Goal: Communication & Community: Answer question/provide support

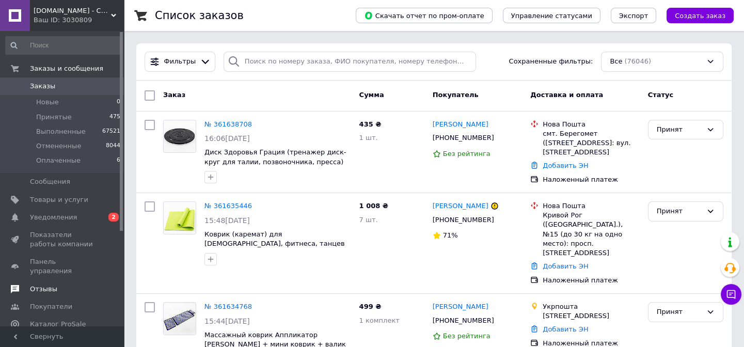
click at [38, 285] on span "Отзывы" at bounding box center [43, 289] width 27 height 9
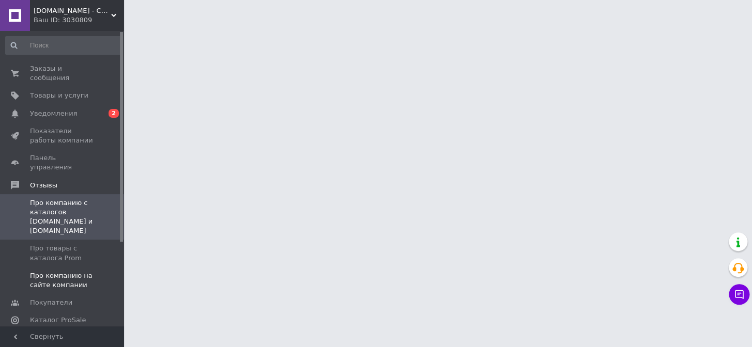
click at [57, 271] on span "Про компанию на сайте компании" at bounding box center [63, 280] width 66 height 19
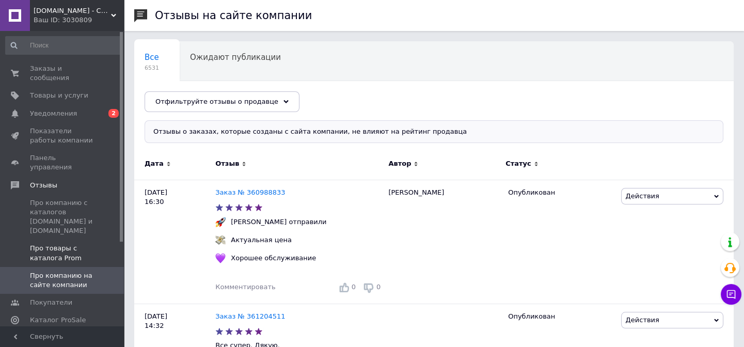
click at [52, 244] on span "Про товары с каталога Prom" at bounding box center [63, 253] width 66 height 19
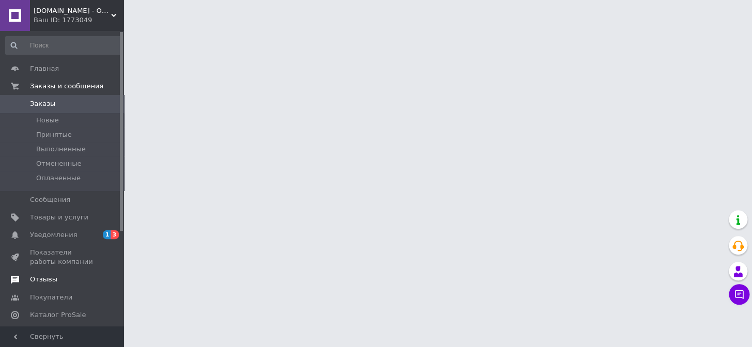
click at [42, 275] on span "Отзывы" at bounding box center [43, 279] width 27 height 9
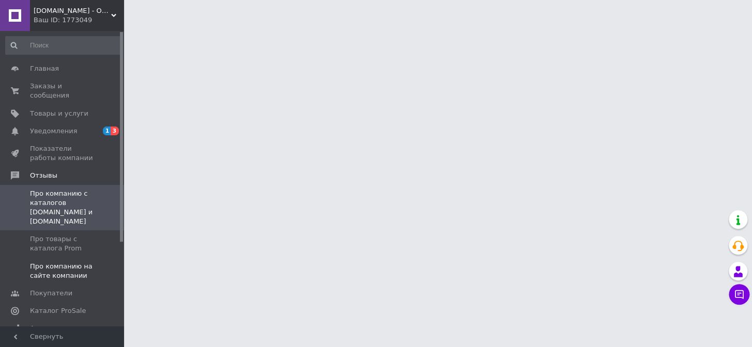
click at [56, 262] on span "Про компанию на сайте компании" at bounding box center [63, 271] width 66 height 19
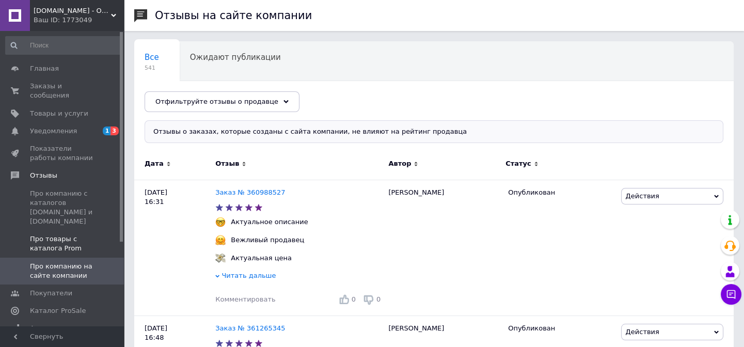
click at [62, 235] on span "Про товары с каталога Prom" at bounding box center [63, 244] width 66 height 19
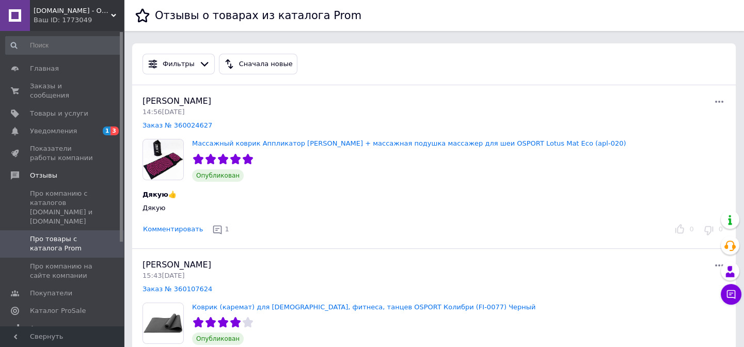
click at [52, 20] on div "Ваш ID: 1773049" at bounding box center [79, 19] width 90 height 9
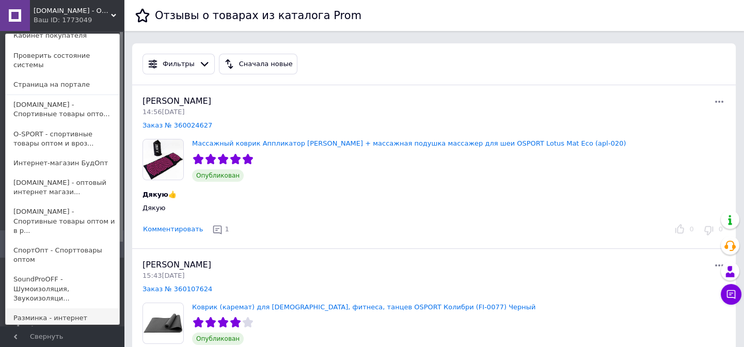
scroll to position [91, 0]
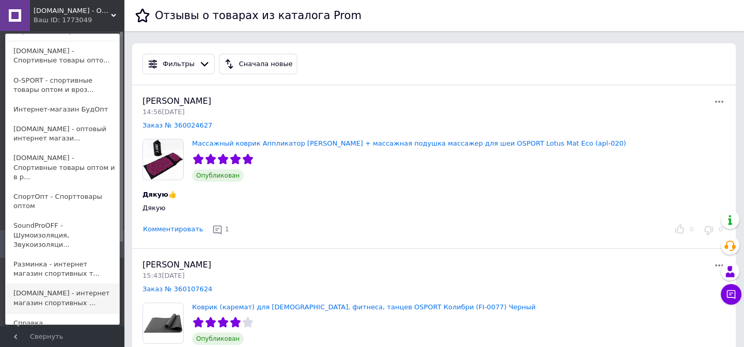
click at [59, 284] on link "[DOMAIN_NAME] - интернет магазин спортивных ..." at bounding box center [63, 298] width 114 height 29
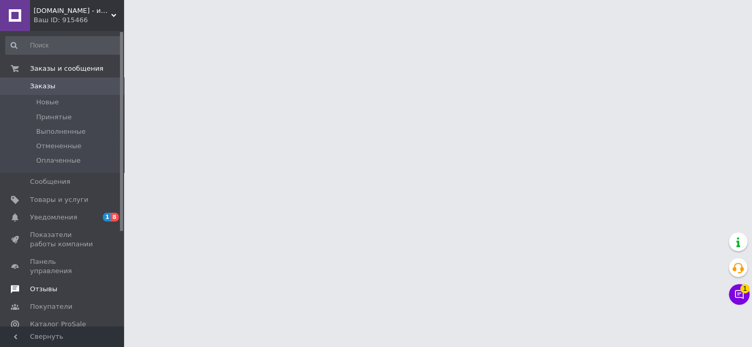
click at [42, 285] on span "Отзывы" at bounding box center [43, 289] width 27 height 9
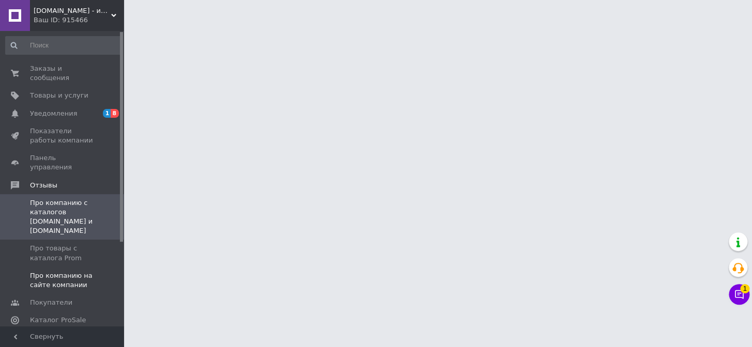
click at [60, 271] on span "Про компанию на сайте компании" at bounding box center [63, 280] width 66 height 19
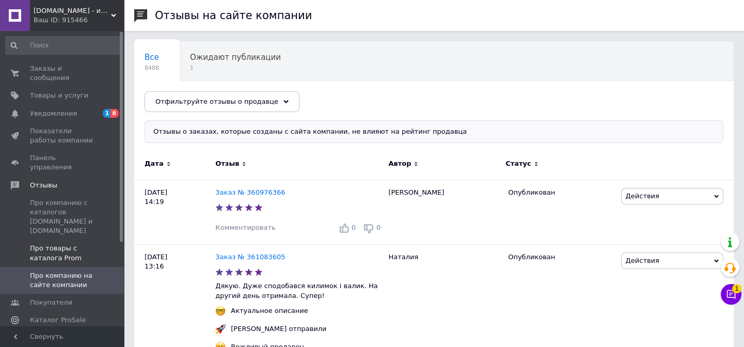
click at [65, 244] on span "Про товары с каталога Prom" at bounding box center [63, 253] width 66 height 19
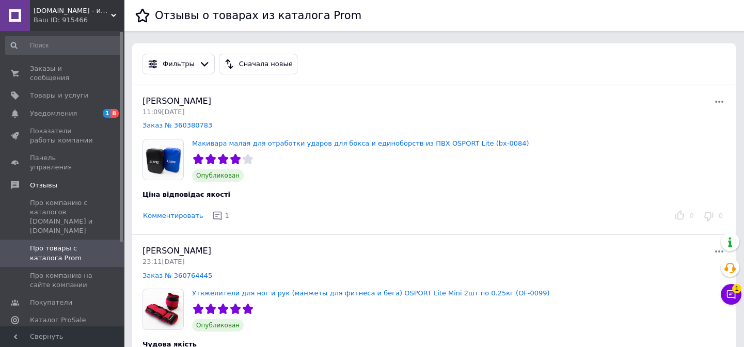
click at [53, 16] on div "Ваш ID: 915466" at bounding box center [79, 19] width 90 height 9
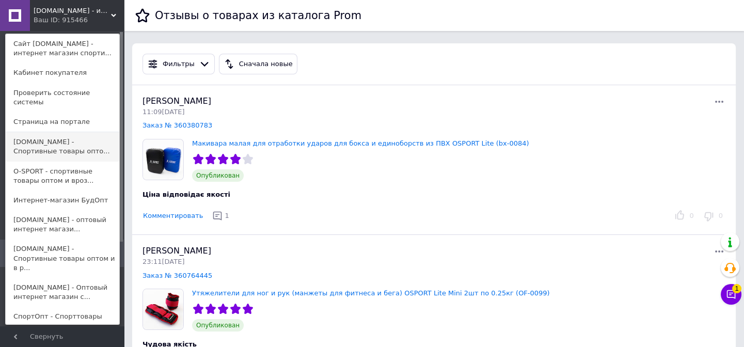
click at [56, 132] on link "SPORTOPT.ORG.UA - Спортивные товары опто..." at bounding box center [63, 146] width 114 height 29
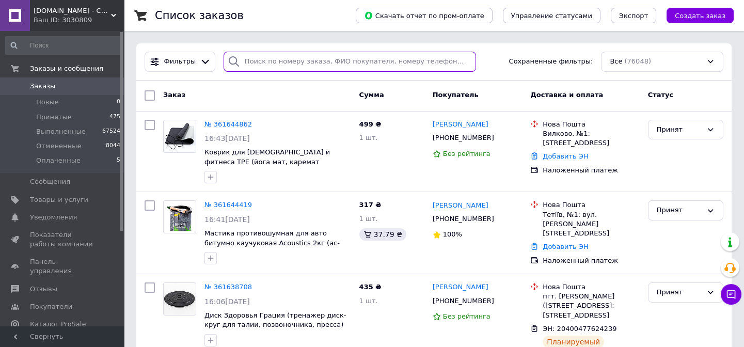
click at [240, 57] on input "search" at bounding box center [350, 62] width 253 height 20
paste input "3_361536409"
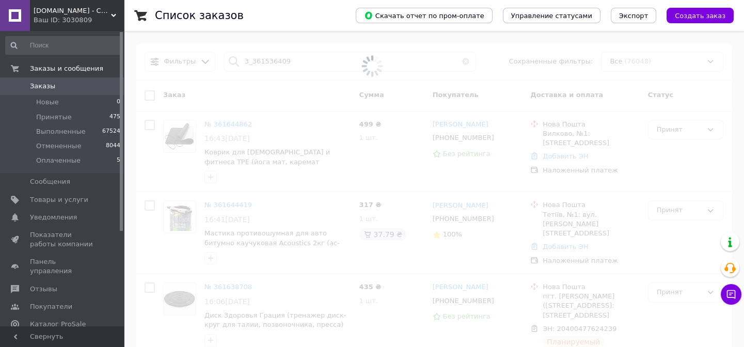
click at [246, 61] on span at bounding box center [372, 66] width 744 height 132
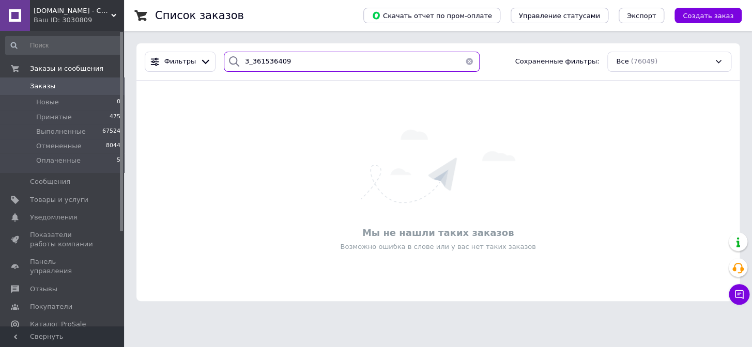
click at [246, 61] on input "3_361536409" at bounding box center [352, 62] width 256 height 20
type input "361536409"
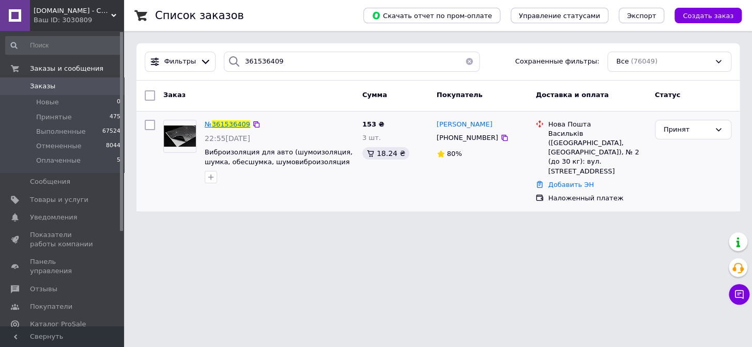
click at [230, 122] on span "361536409" at bounding box center [231, 124] width 38 height 8
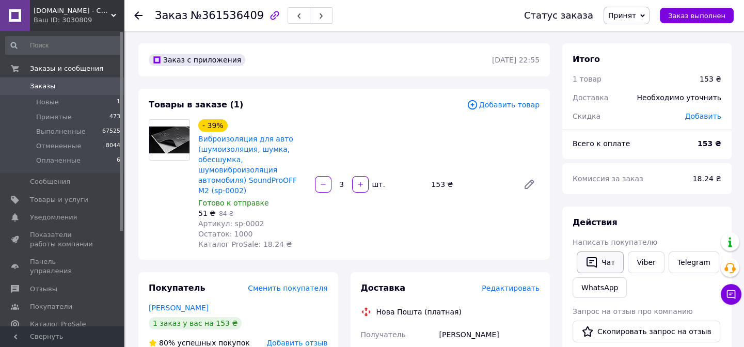
click at [600, 262] on button "Чат" at bounding box center [600, 263] width 47 height 22
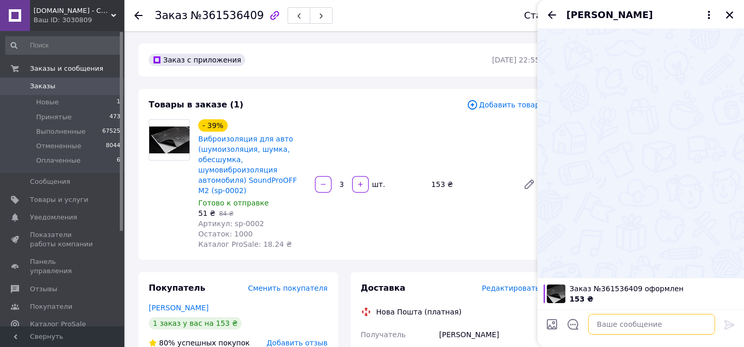
paste textarea "Вітаємо) Підкажіть будь-ласка, замовлення для Вас актуальне ? За номером телефо…"
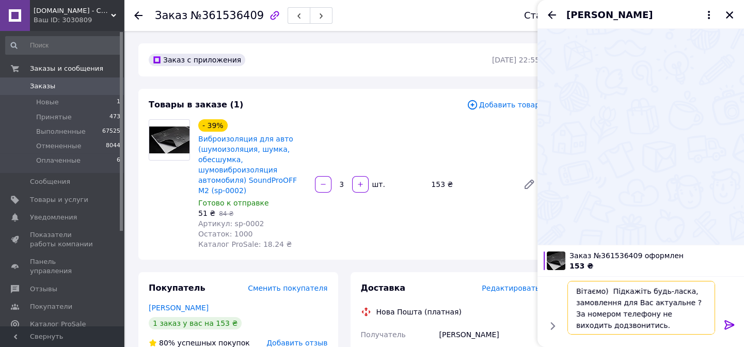
type textarea "Вітаємо) Підкажіть будь-ласка, замовлення для Вас актуальне ? За номером телефо…"
click at [726, 320] on icon at bounding box center [730, 325] width 12 height 12
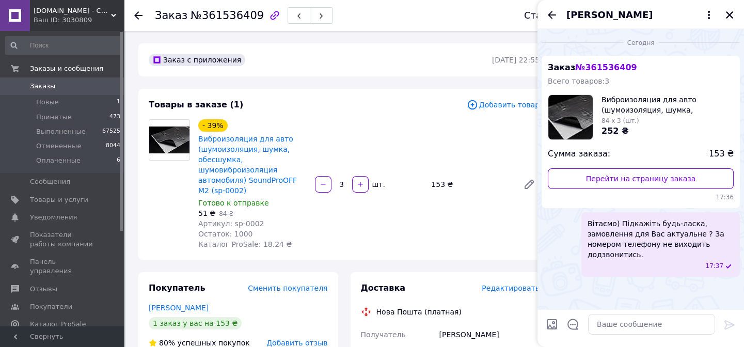
click at [658, 312] on div at bounding box center [651, 324] width 135 height 29
click at [663, 336] on div at bounding box center [651, 324] width 135 height 29
click at [653, 332] on textarea at bounding box center [651, 324] width 127 height 21
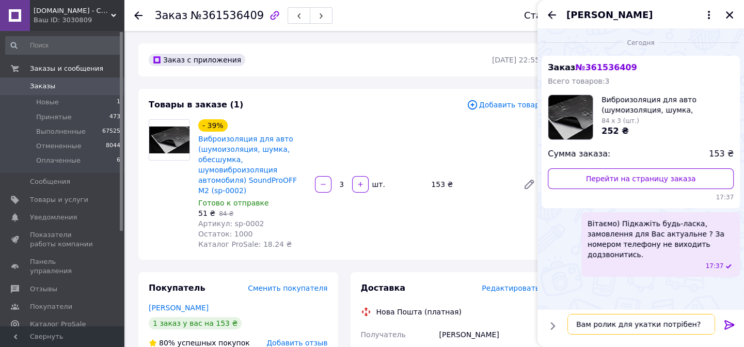
scroll to position [1, 0]
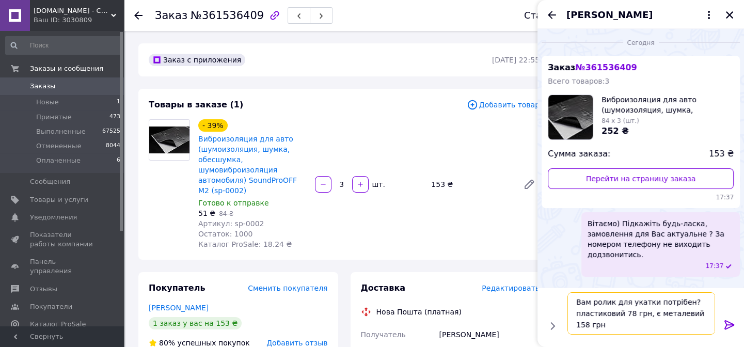
click at [608, 303] on textarea "Вам ролик для укатки потрібен? пластиковий 78 грн, є металевий 158 грн" at bounding box center [642, 313] width 148 height 42
type textarea "Вам валік для укатки потрібен? пластиковий 78 грн, є металевий 158 грн"
click at [732, 322] on icon at bounding box center [730, 325] width 12 height 12
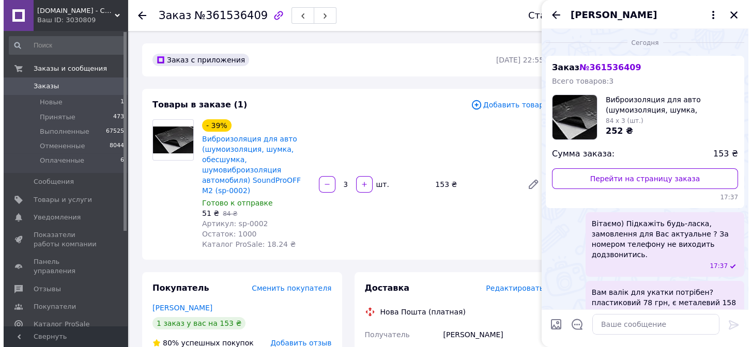
scroll to position [9, 0]
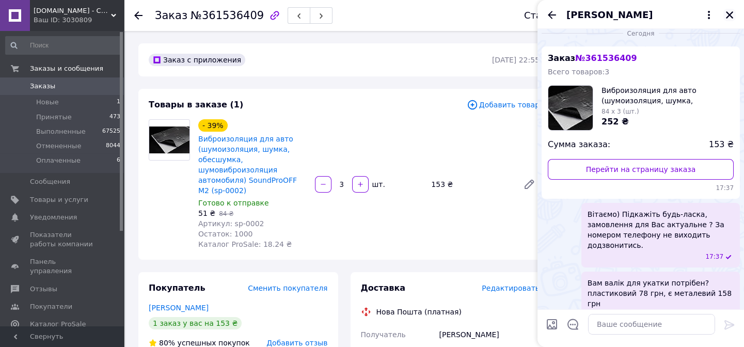
click at [725, 19] on icon "Закрыть" at bounding box center [729, 14] width 9 height 9
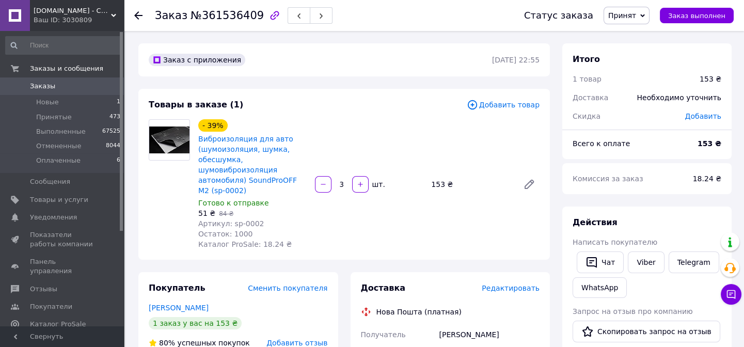
click at [143, 18] on div at bounding box center [144, 15] width 21 height 31
click at [138, 15] on use at bounding box center [138, 15] width 8 height 8
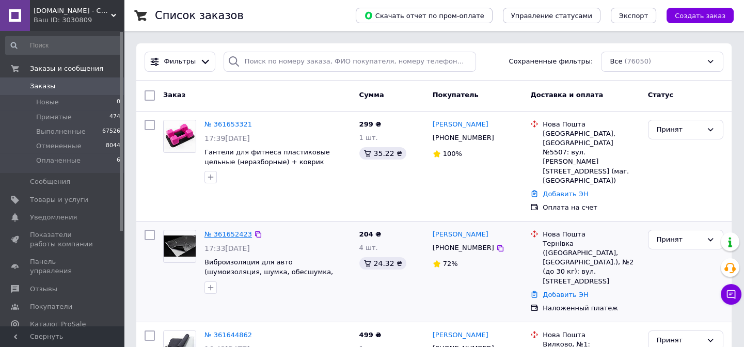
click at [241, 230] on link "№ 361652423" at bounding box center [229, 234] width 48 height 8
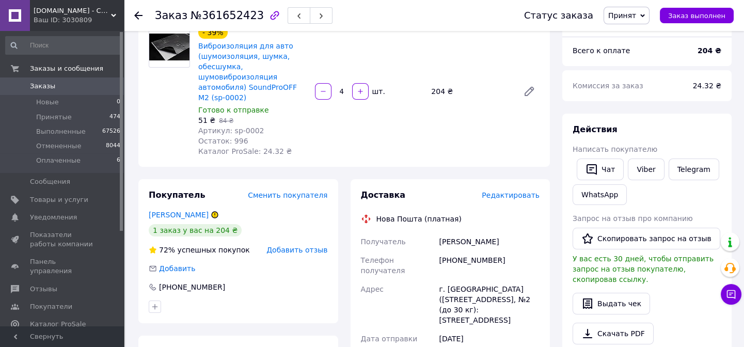
scroll to position [93, 0]
